Goal: Find specific page/section: Find specific page/section

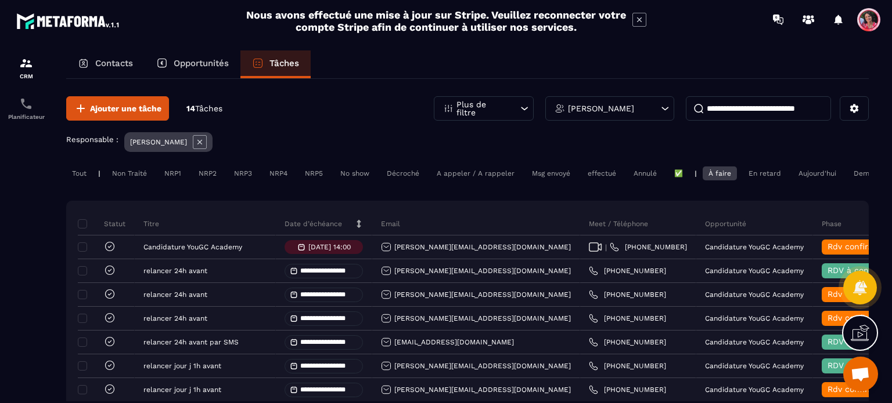
click at [201, 141] on icon at bounding box center [200, 142] width 14 height 14
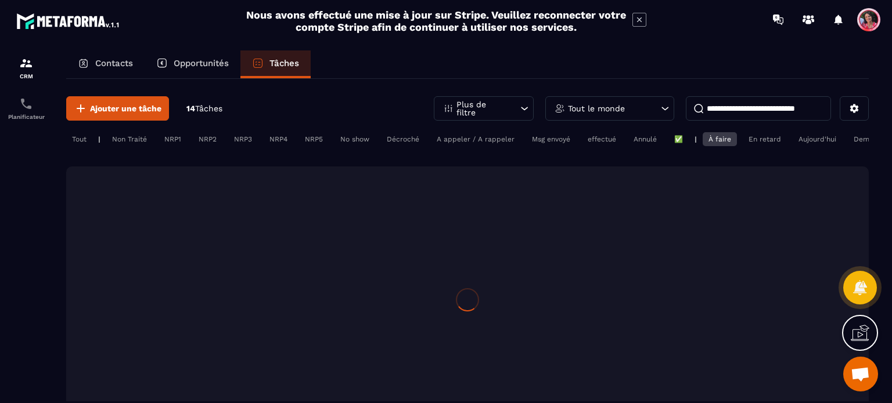
click at [623, 111] on p "Tout le monde" at bounding box center [596, 108] width 57 height 8
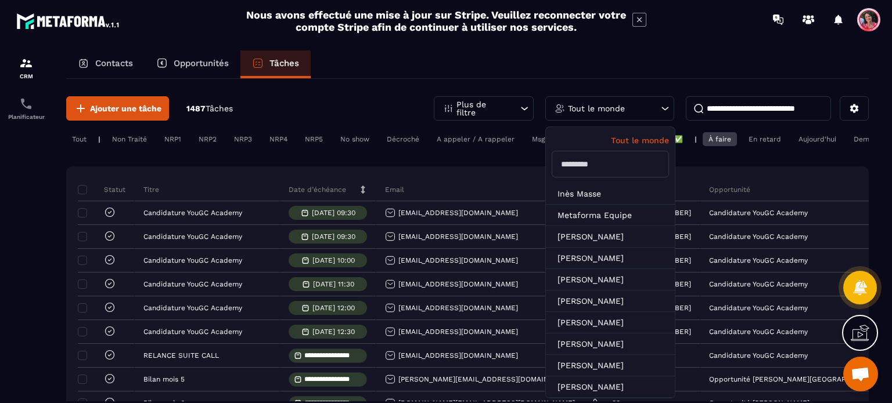
click at [592, 167] on input "text" at bounding box center [609, 164] width 117 height 27
type input "**"
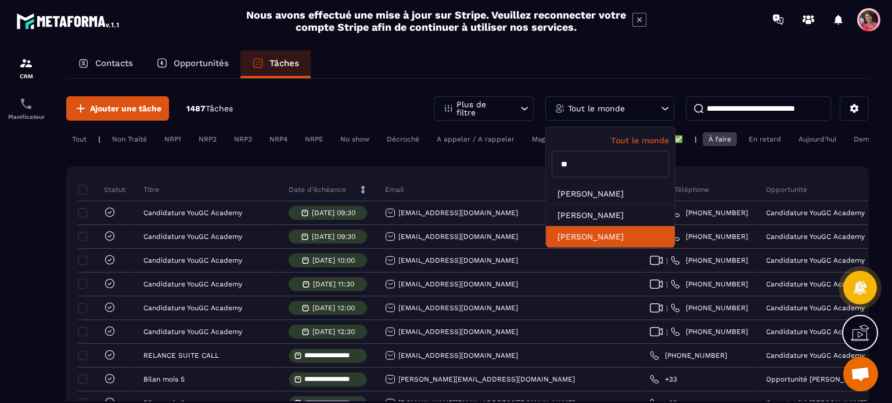
click at [597, 237] on li "[PERSON_NAME]" at bounding box center [610, 236] width 129 height 21
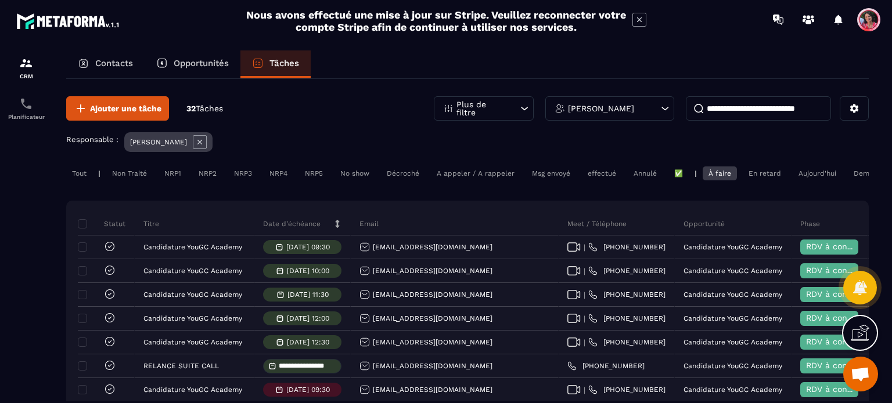
click at [103, 62] on p "Contacts" at bounding box center [114, 63] width 38 height 10
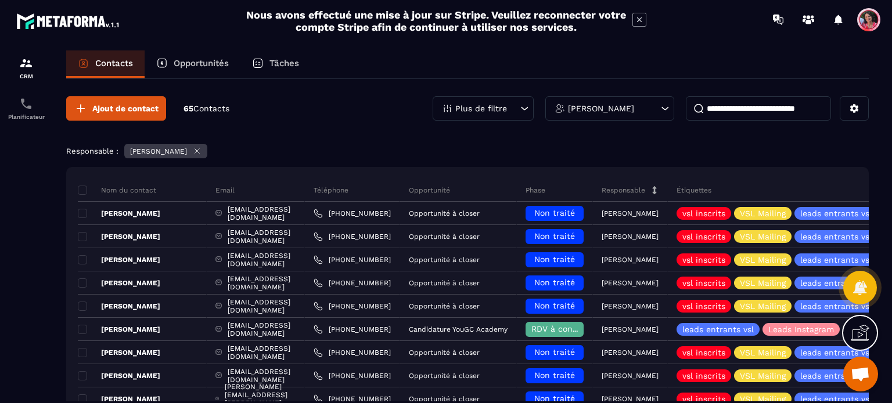
click at [627, 109] on div "[PERSON_NAME]" at bounding box center [609, 108] width 129 height 24
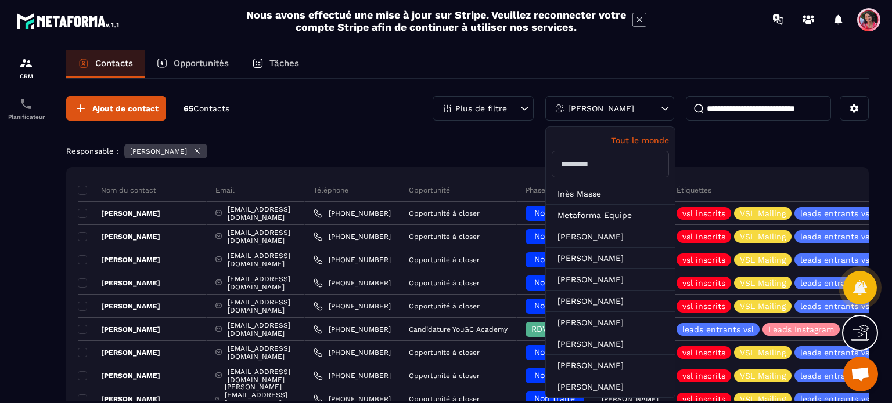
click at [195, 150] on icon at bounding box center [197, 151] width 5 height 5
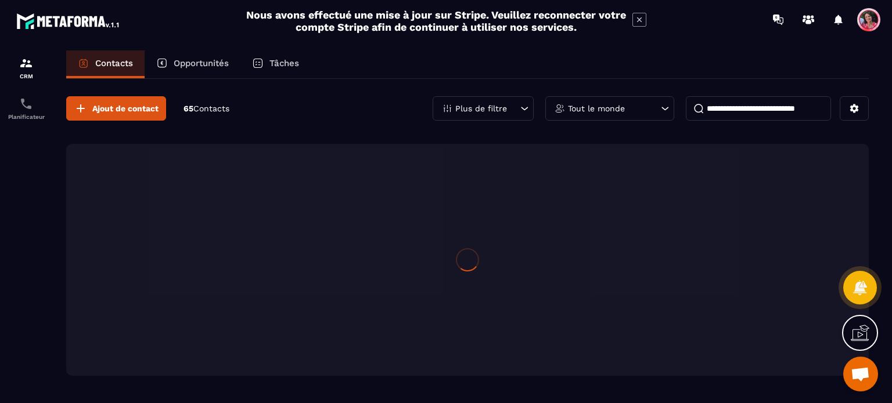
click at [646, 109] on div "Tout le monde" at bounding box center [609, 108] width 129 height 24
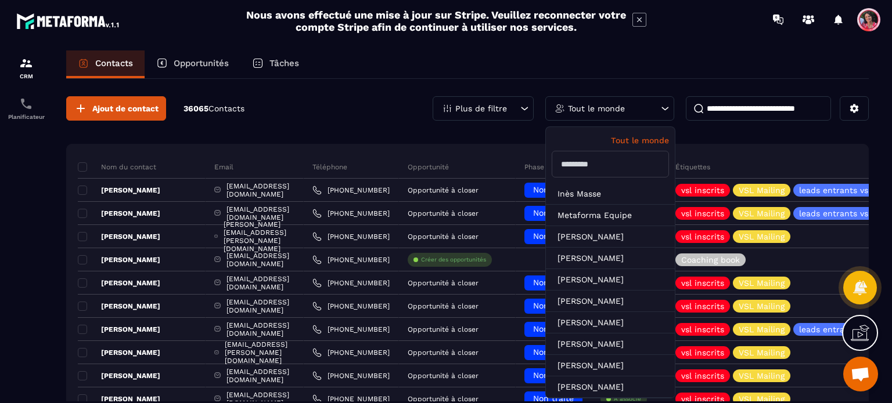
click at [602, 159] on input "text" at bounding box center [609, 164] width 117 height 27
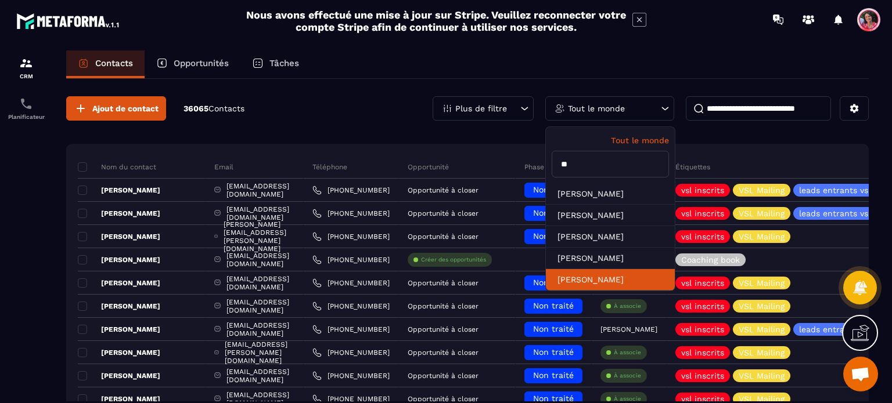
type input "**"
click at [614, 274] on li "[PERSON_NAME]" at bounding box center [610, 279] width 129 height 21
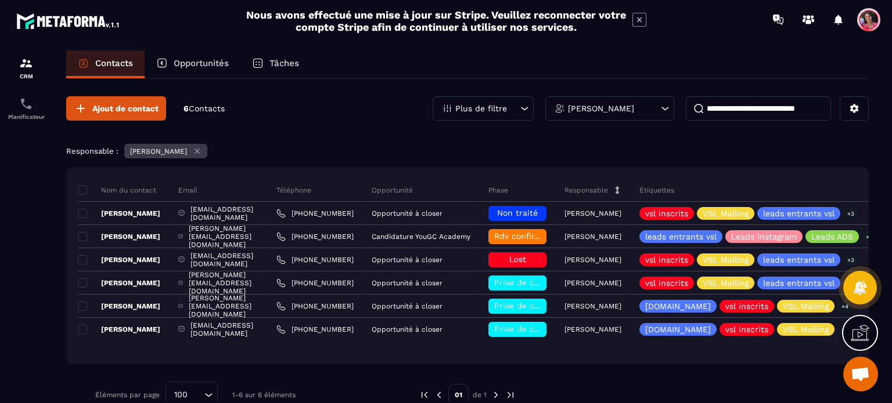
click at [290, 62] on p "Tâches" at bounding box center [284, 63] width 30 height 10
